Goal: Transaction & Acquisition: Purchase product/service

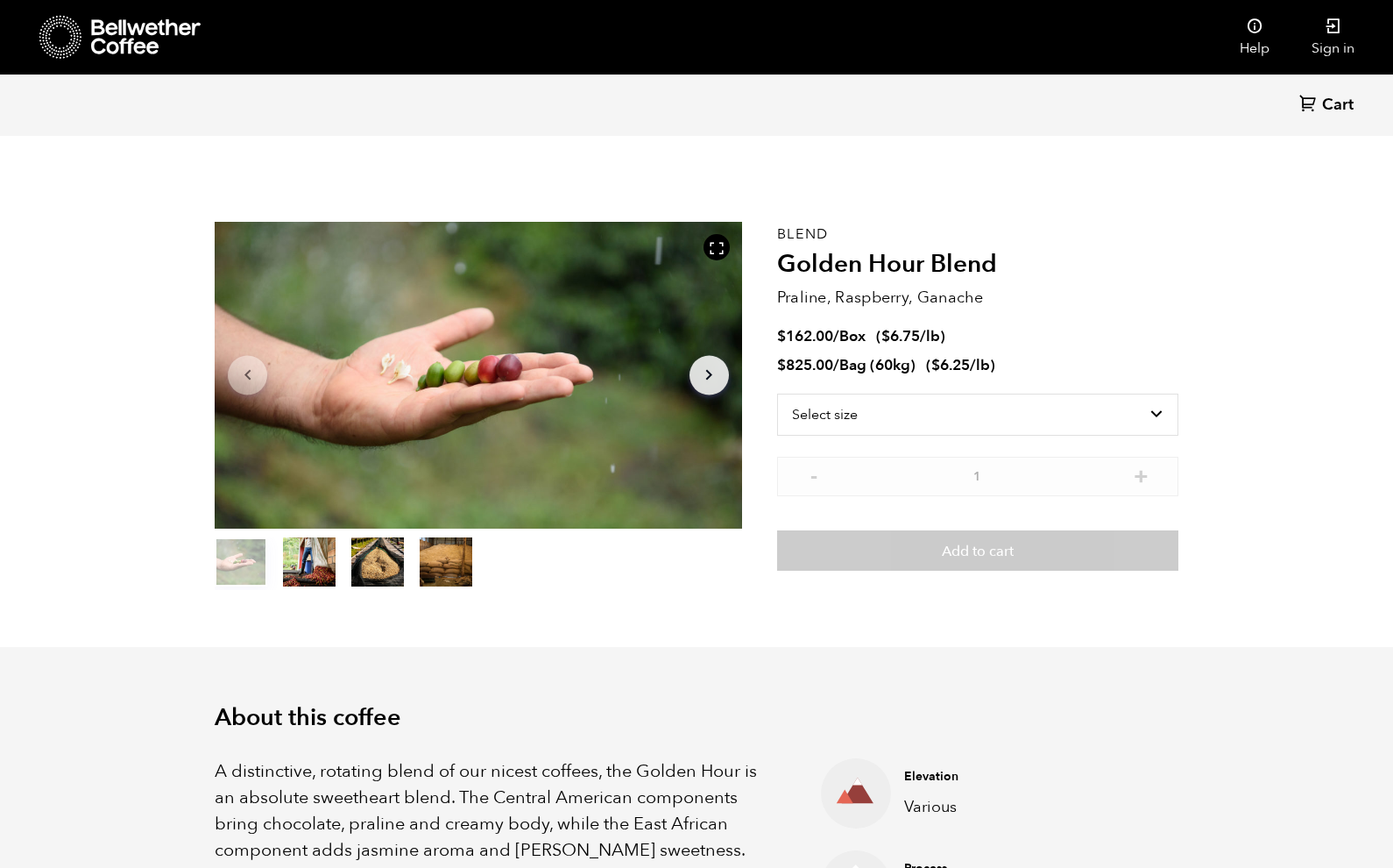
scroll to position [763, 934]
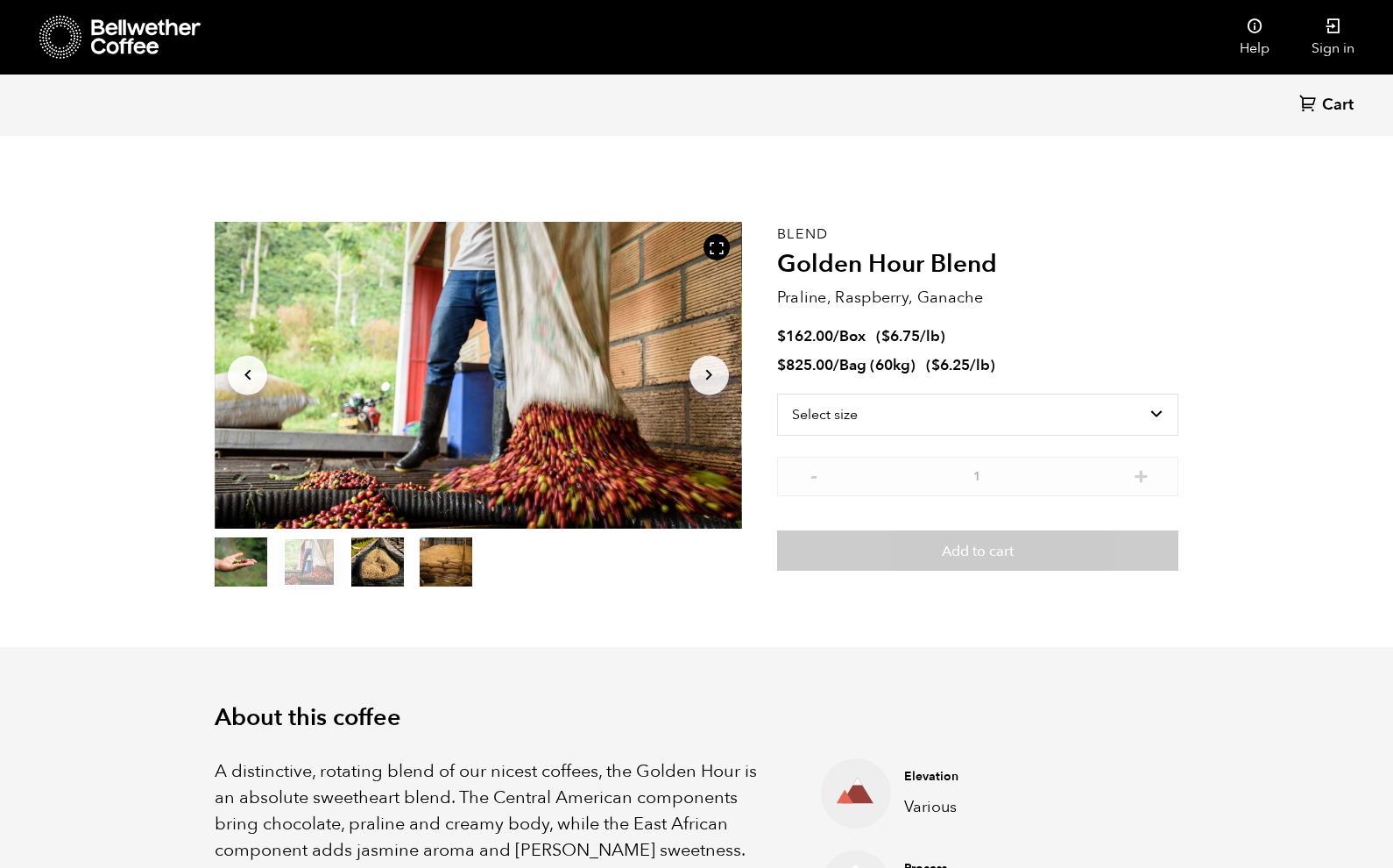
click at [690, 627] on section "Item 2 of 4 Arrow Left Arrow Right item 0 item 1 item 2 item 3 Item 2 of 4 Blen…" at bounding box center [696, 406] width 1051 height 482
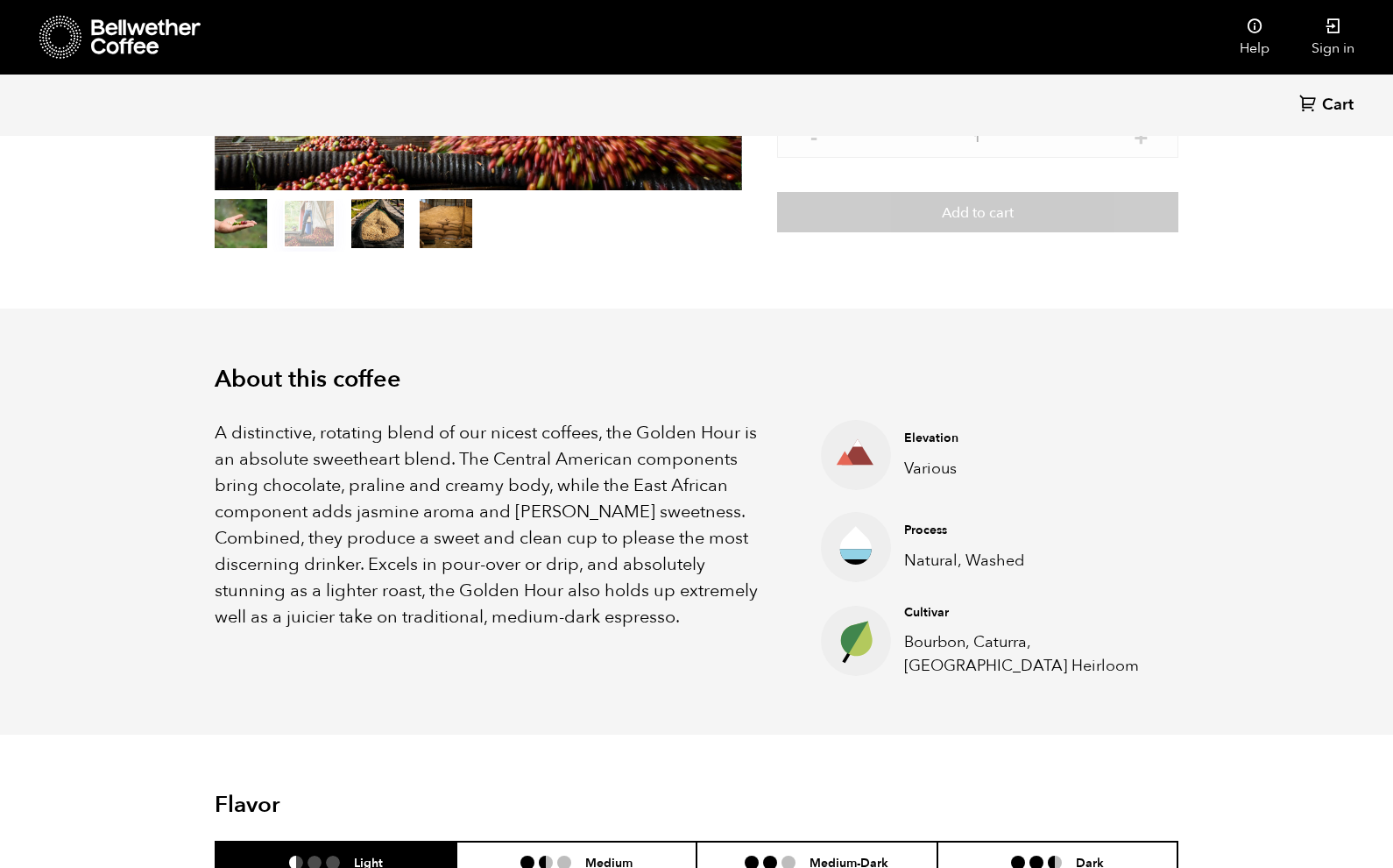
scroll to position [0, 0]
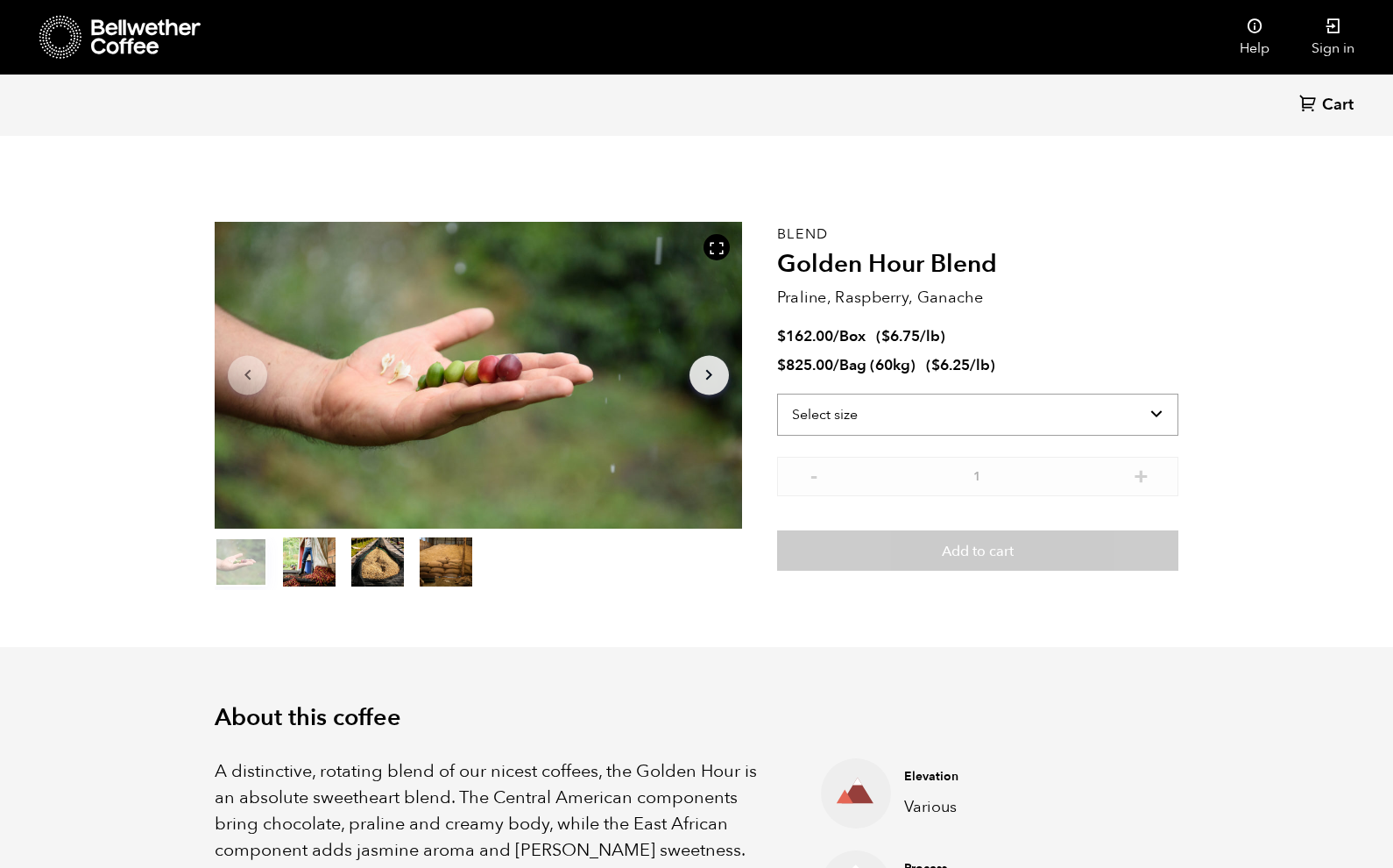
click at [906, 428] on select "Select size Bag (60kg) (132 lbs) Box (24 lbs)" at bounding box center [978, 415] width 402 height 42
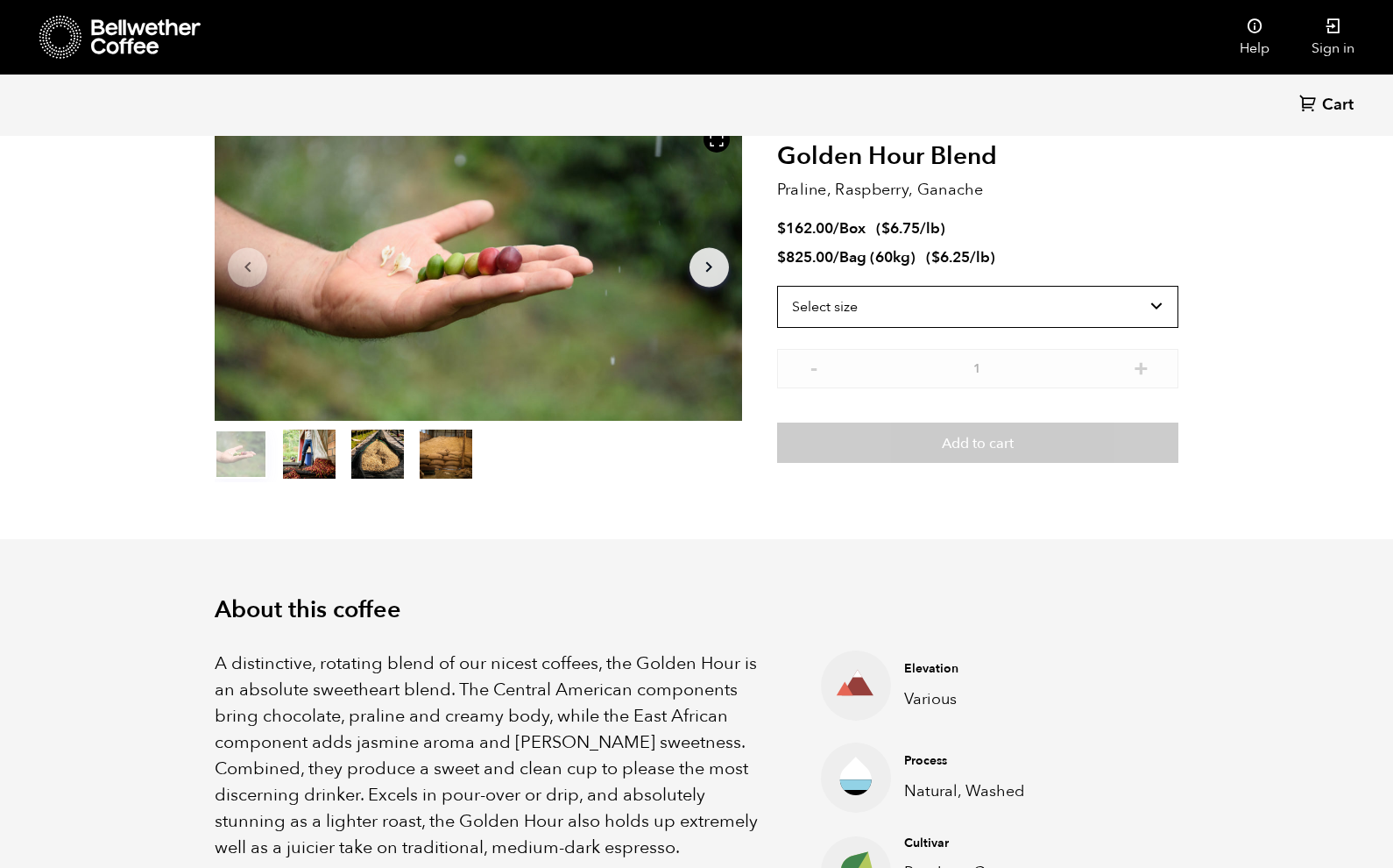
scroll to position [211, 0]
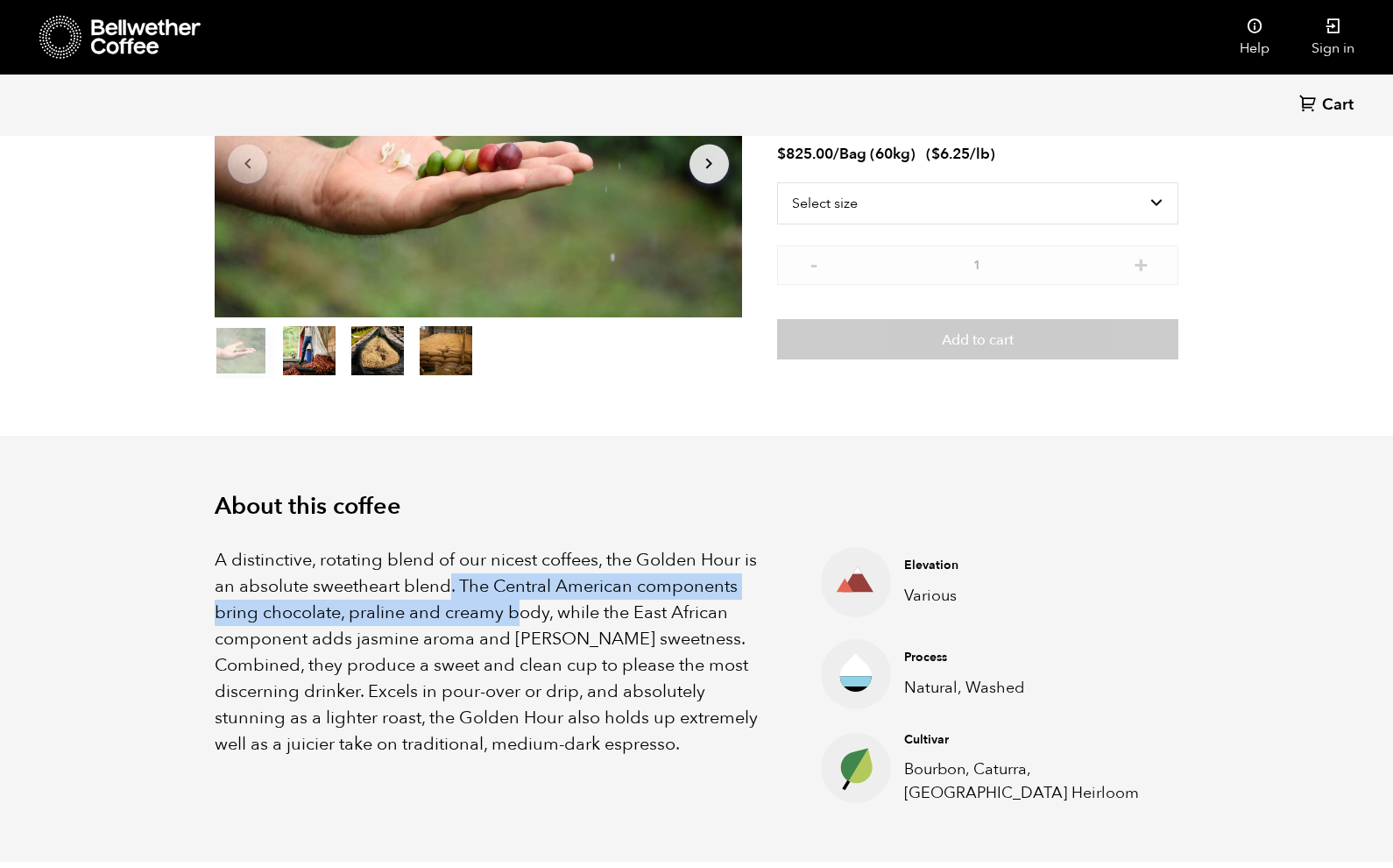
drag, startPoint x: 445, startPoint y: 577, endPoint x: 514, endPoint y: 615, distance: 78.8
click at [514, 615] on p "A distinctive, rotating blend of our nicest coffees, the Golden Hour is an abso…" at bounding box center [496, 652] width 563 height 210
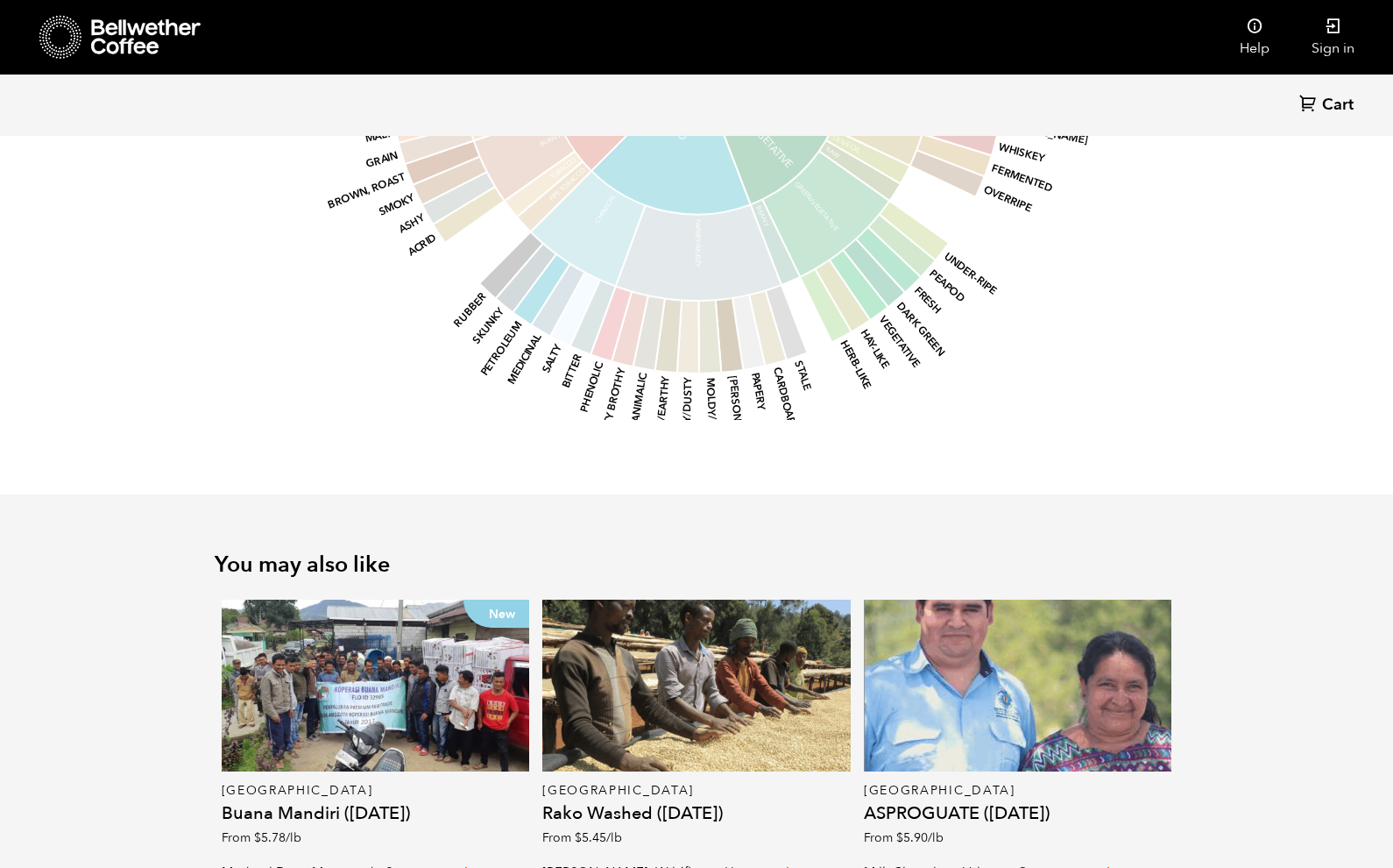
scroll to position [239, 0]
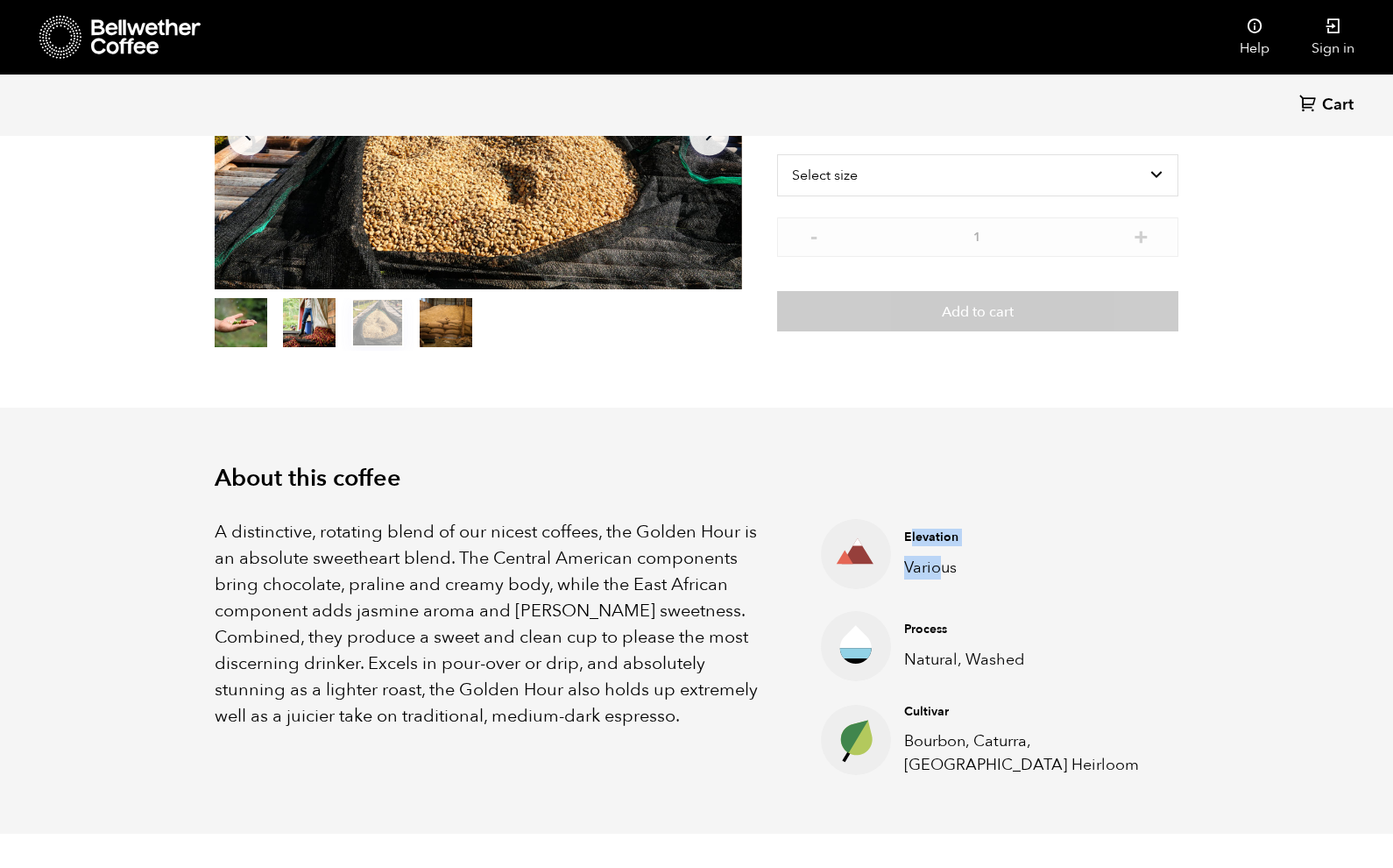
drag, startPoint x: 937, startPoint y: 568, endPoint x: 912, endPoint y: 534, distance: 42.2
click at [912, 534] on div "Elevation Various" at bounding box center [1028, 553] width 274 height 50
click at [659, 556] on p "A distinctive, rotating blend of our nicest coffees, the Golden Hour is an abso…" at bounding box center [496, 624] width 563 height 210
click at [444, 554] on p "A distinctive, rotating blend of our nicest coffees, the Golden Hour is an abso…" at bounding box center [496, 624] width 563 height 210
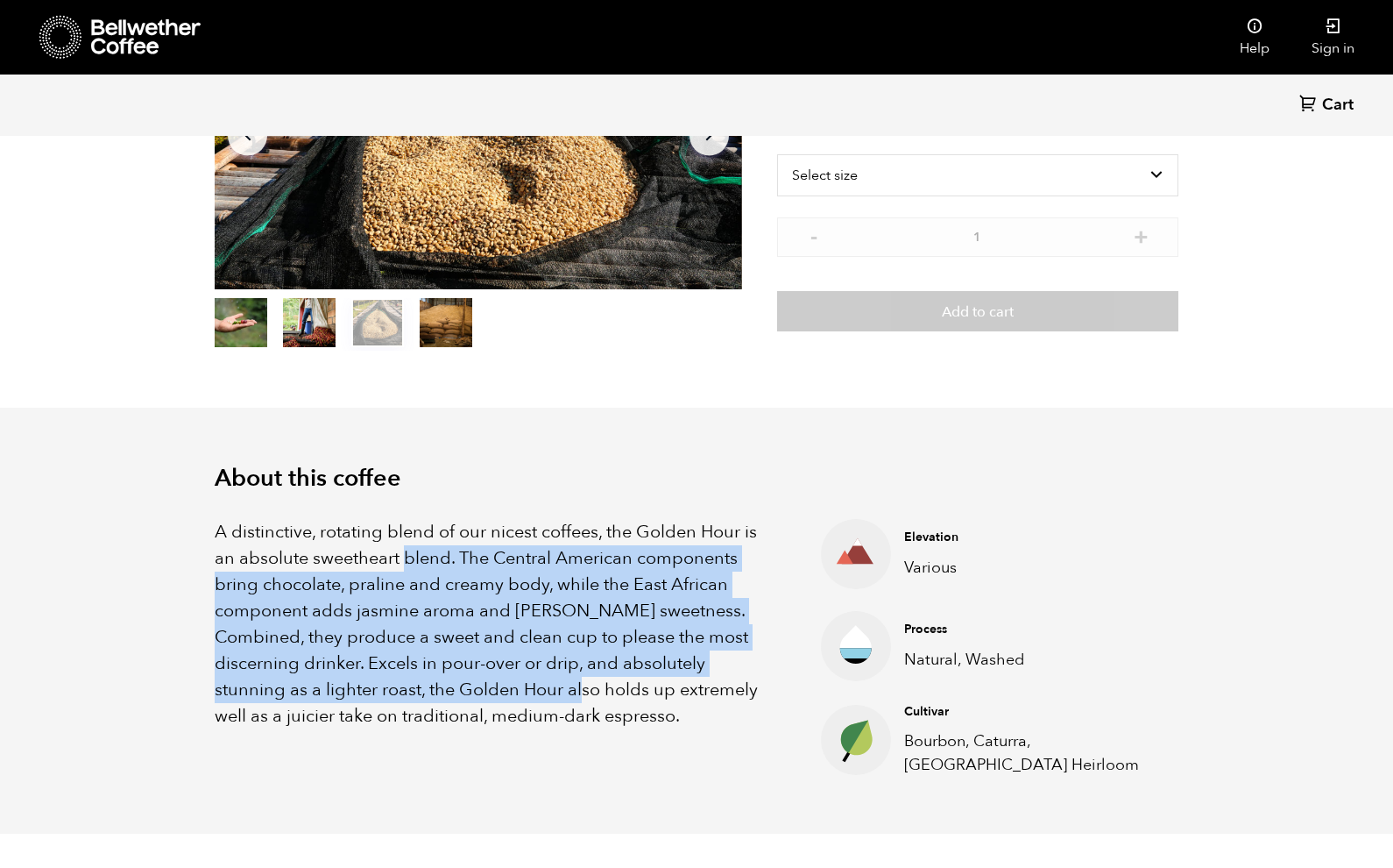
drag, startPoint x: 444, startPoint y: 554, endPoint x: 530, endPoint y: 679, distance: 151.7
click at [530, 679] on p "A distinctive, rotating blend of our nicest coffees, the Golden Hour is an abso…" at bounding box center [496, 624] width 563 height 210
